Goal: Information Seeking & Learning: Find specific fact

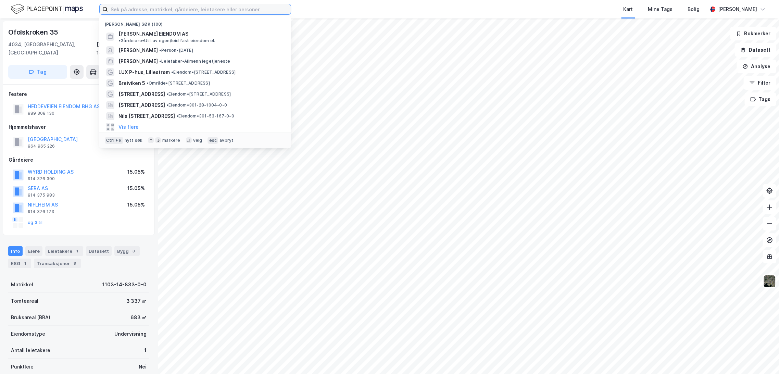
click at [239, 10] on input at bounding box center [199, 9] width 183 height 10
paste input "13/366"
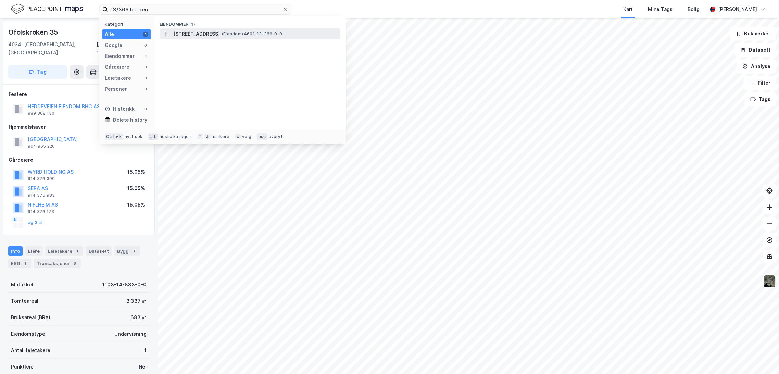
click at [236, 29] on div "[STREET_ADDRESS] • Eiendom • 4601-13-366-0-0" at bounding box center [250, 33] width 181 height 11
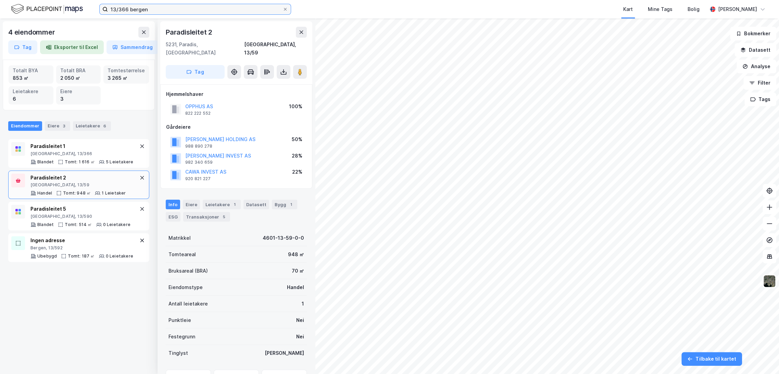
click at [142, 10] on input "13/366 bergen" at bounding box center [195, 9] width 175 height 10
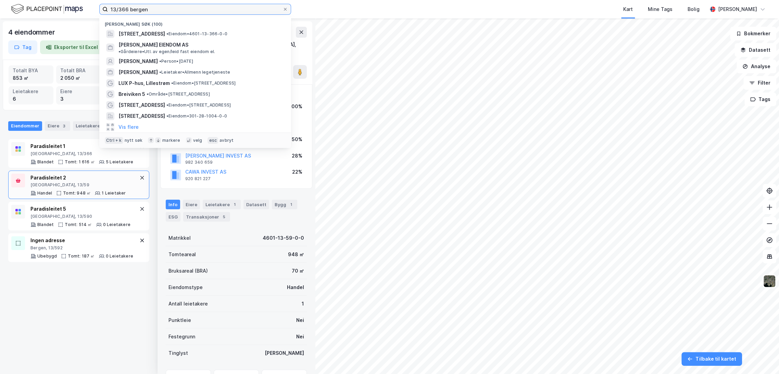
click at [142, 10] on input "13/366 bergen" at bounding box center [195, 9] width 175 height 10
paste input "AEKO EIENDOMSUTVIKLING"
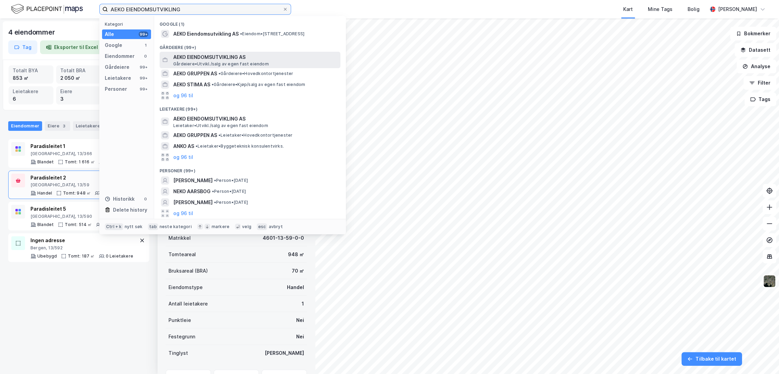
type input "AEKO EIENDOMSUTVIKLING"
click at [228, 60] on span "AEKO EIENDOMSUTVIKLING AS" at bounding box center [255, 57] width 164 height 8
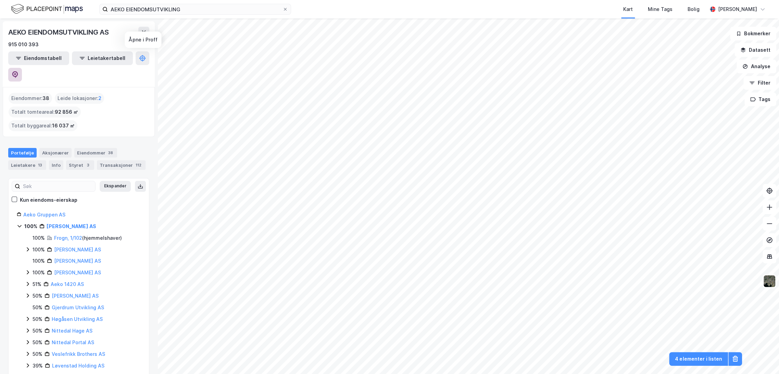
click at [18, 71] on icon at bounding box center [15, 74] width 7 height 7
